Goal: Navigation & Orientation: Find specific page/section

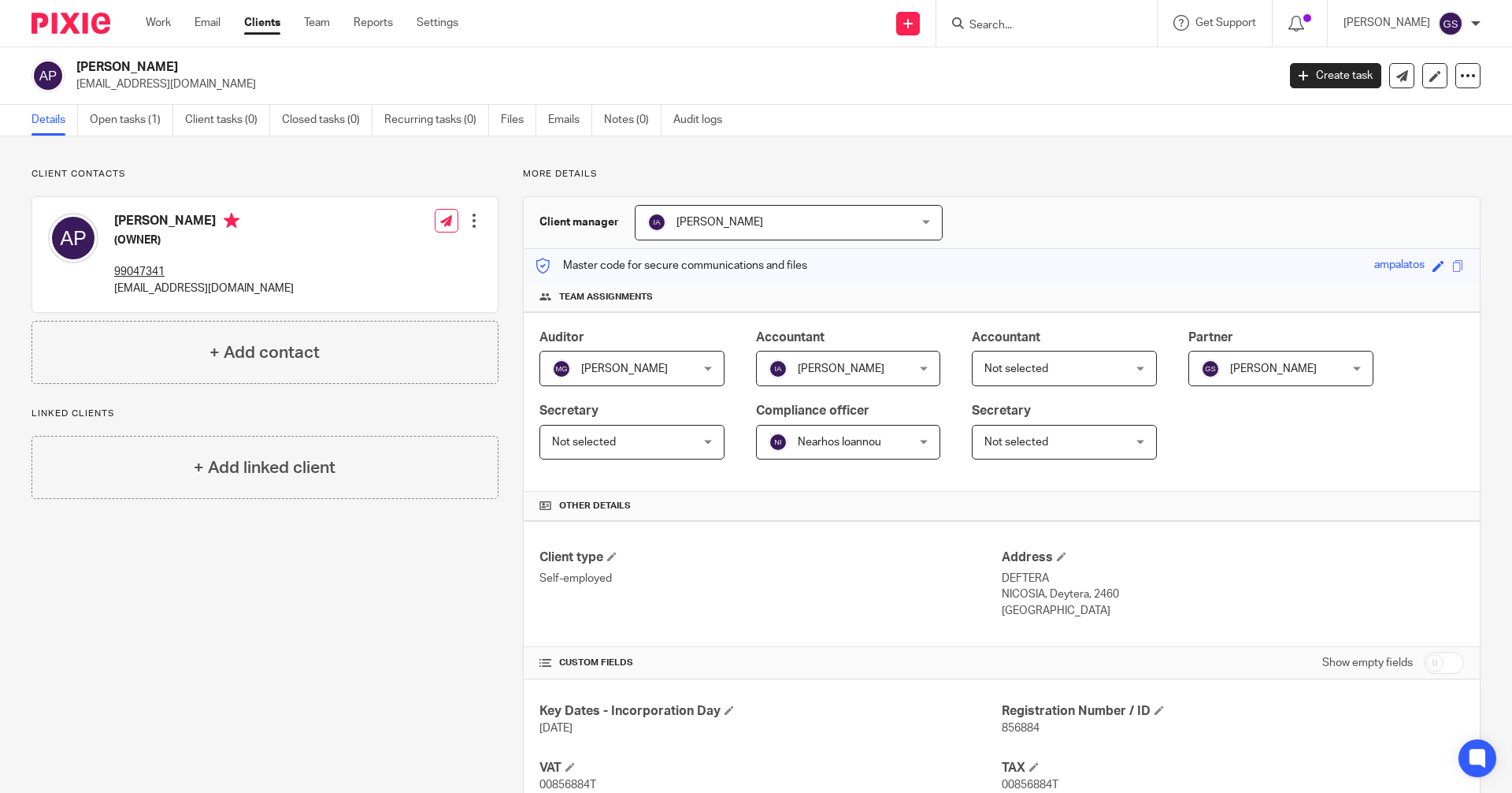
click at [72, 26] on img at bounding box center [70, 23] width 79 height 21
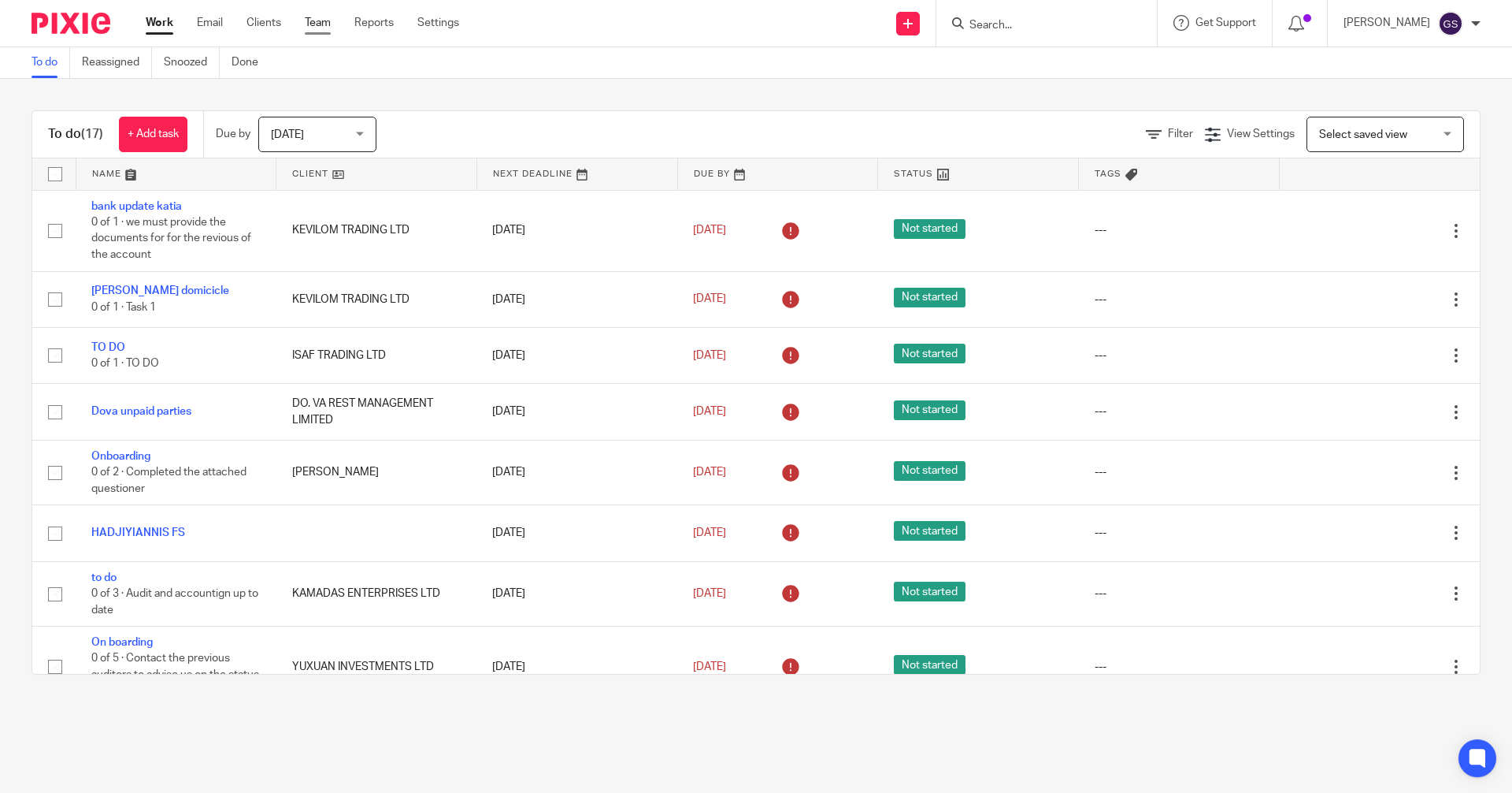
click at [328, 29] on link "Team" at bounding box center [318, 22] width 26 height 16
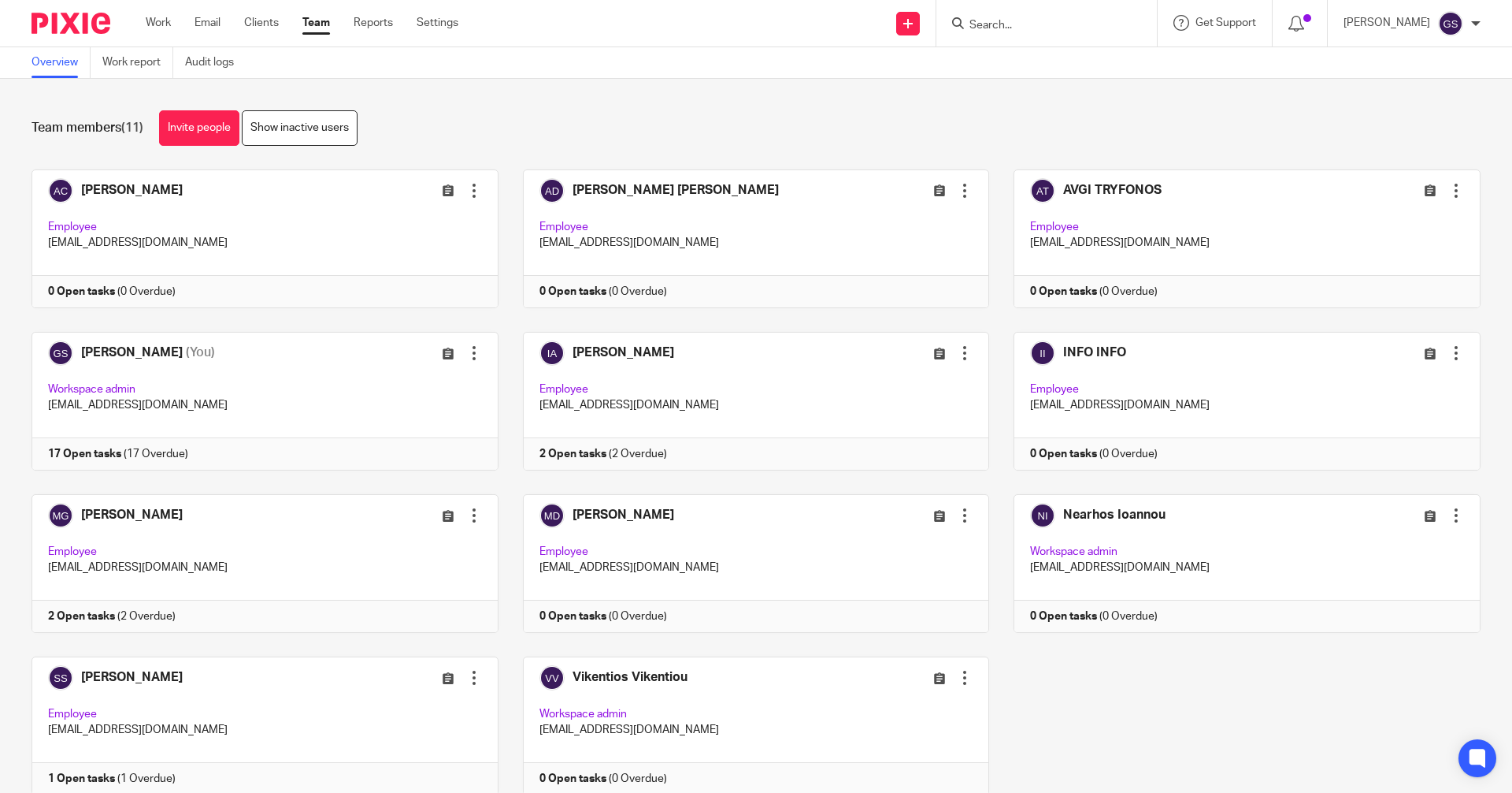
click at [60, 23] on img at bounding box center [70, 23] width 79 height 21
